Goal: Find specific page/section: Find specific page/section

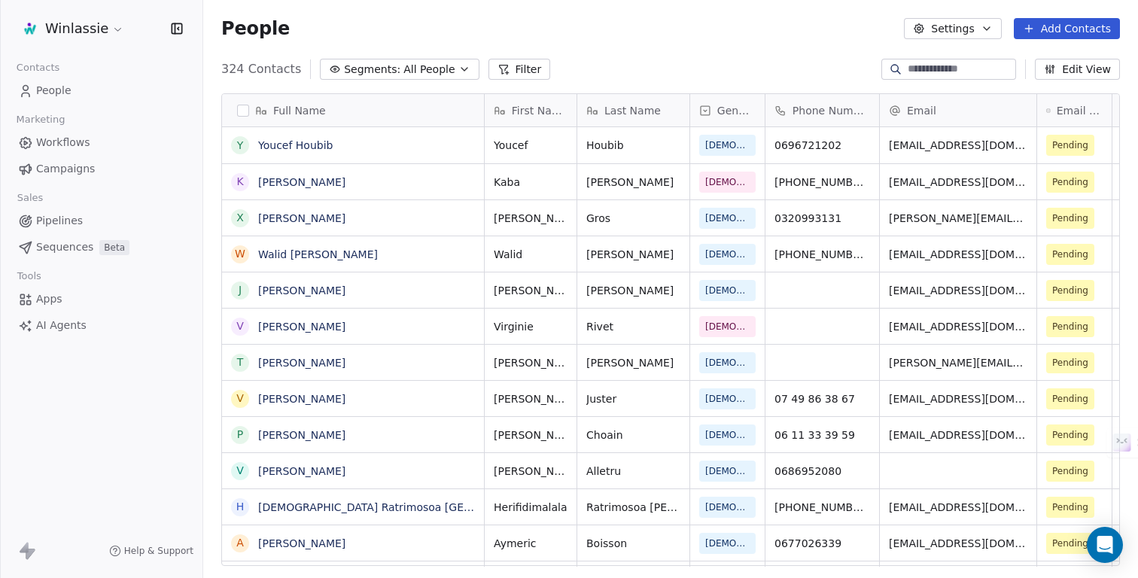
scroll to position [508, 935]
click at [591, 40] on div "People Settings Add Contacts" at bounding box center [670, 28] width 935 height 57
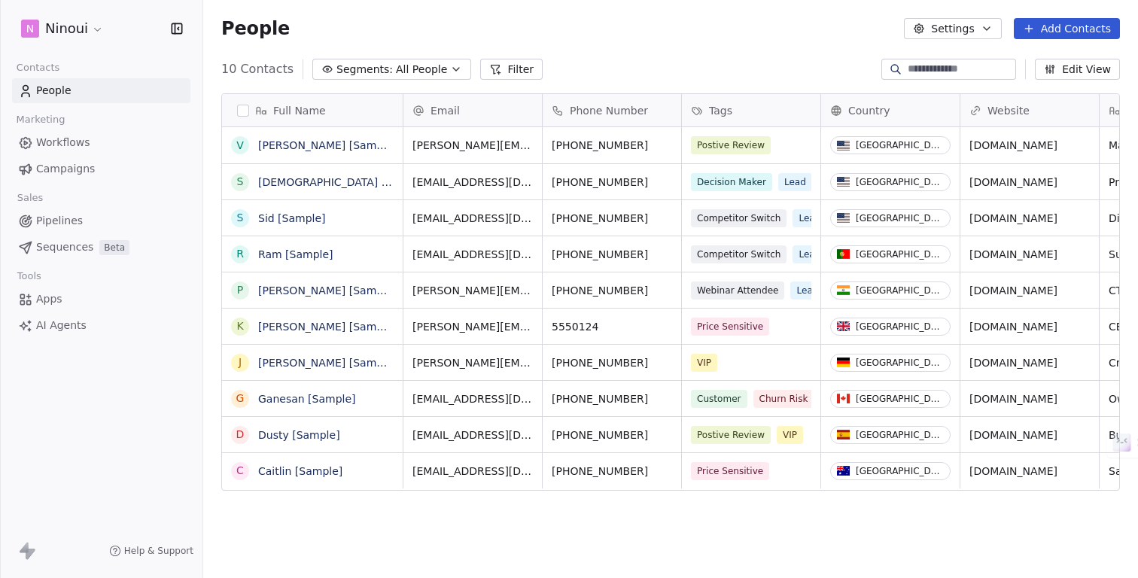
scroll to position [508, 935]
